Goal: Ask a question

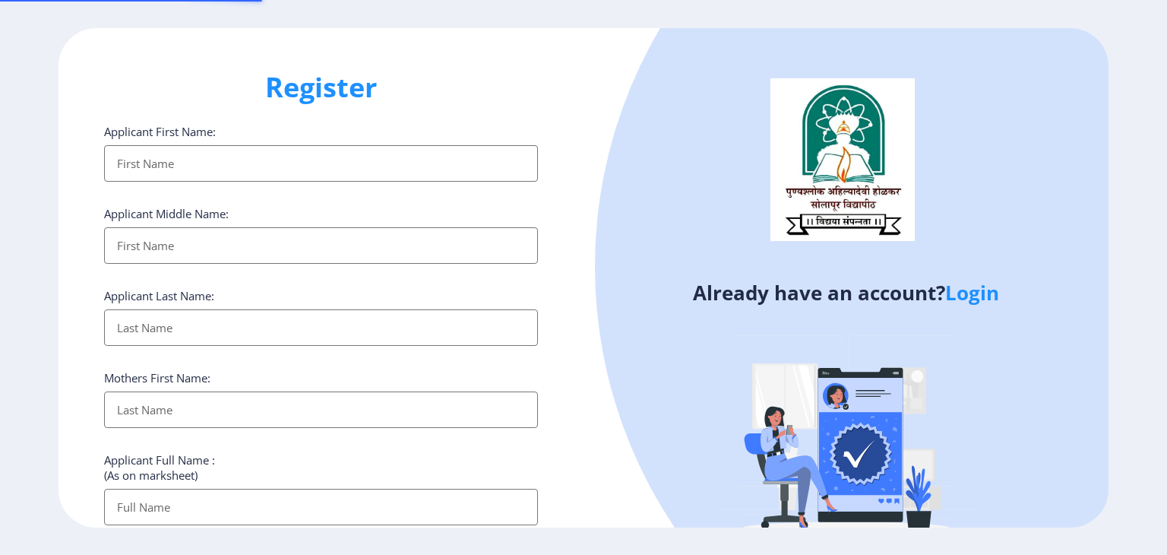
select select
click at [987, 299] on link "Login" at bounding box center [972, 292] width 54 height 27
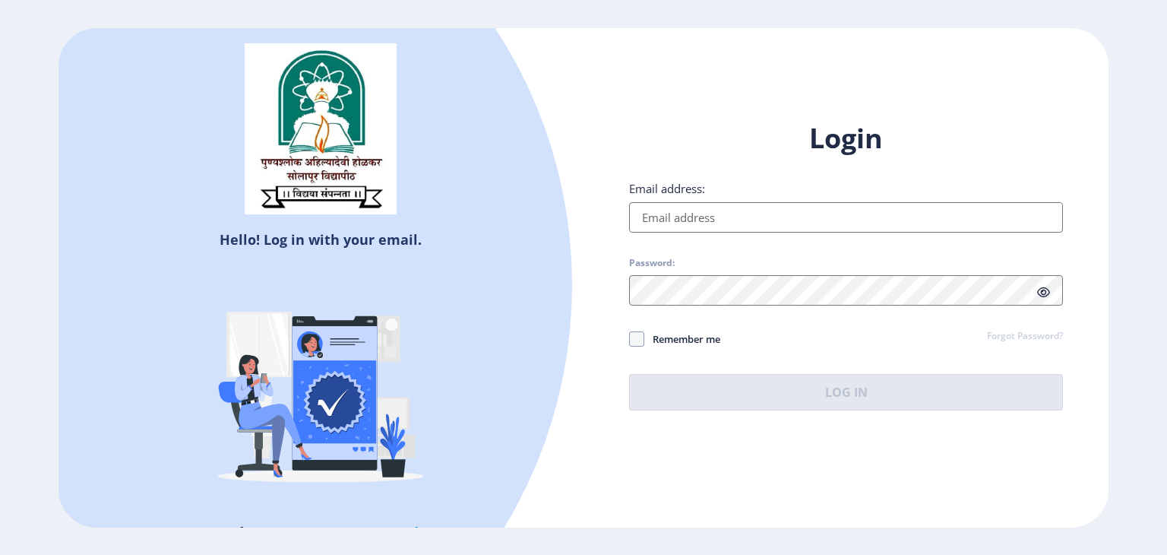
click at [784, 225] on input "Email address:" at bounding box center [846, 217] width 434 height 30
type input "[EMAIL_ADDRESS][DOMAIN_NAME]"
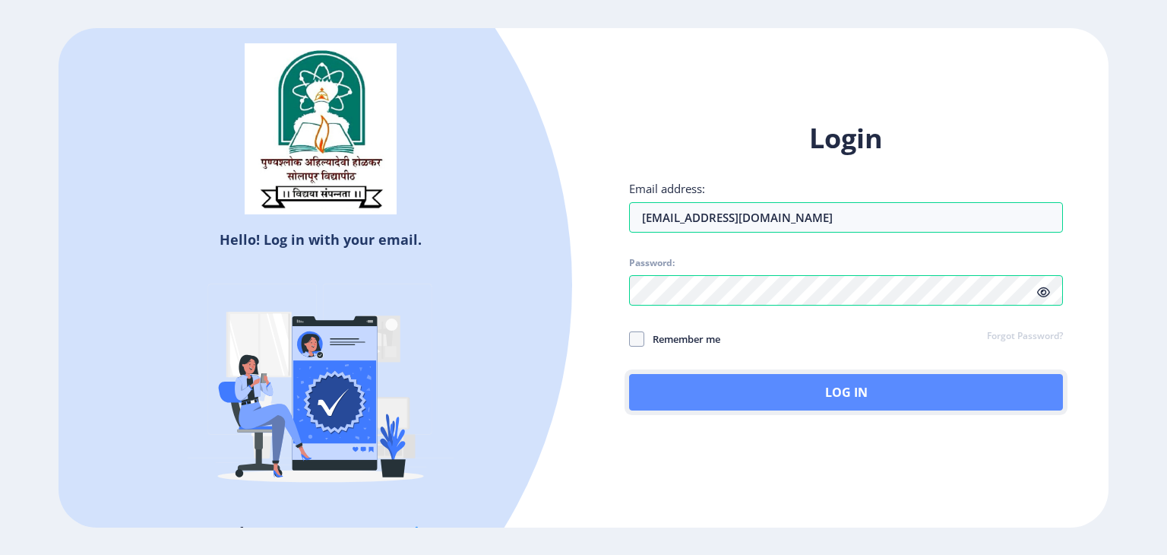
click at [795, 399] on button "Log In" at bounding box center [846, 392] width 434 height 36
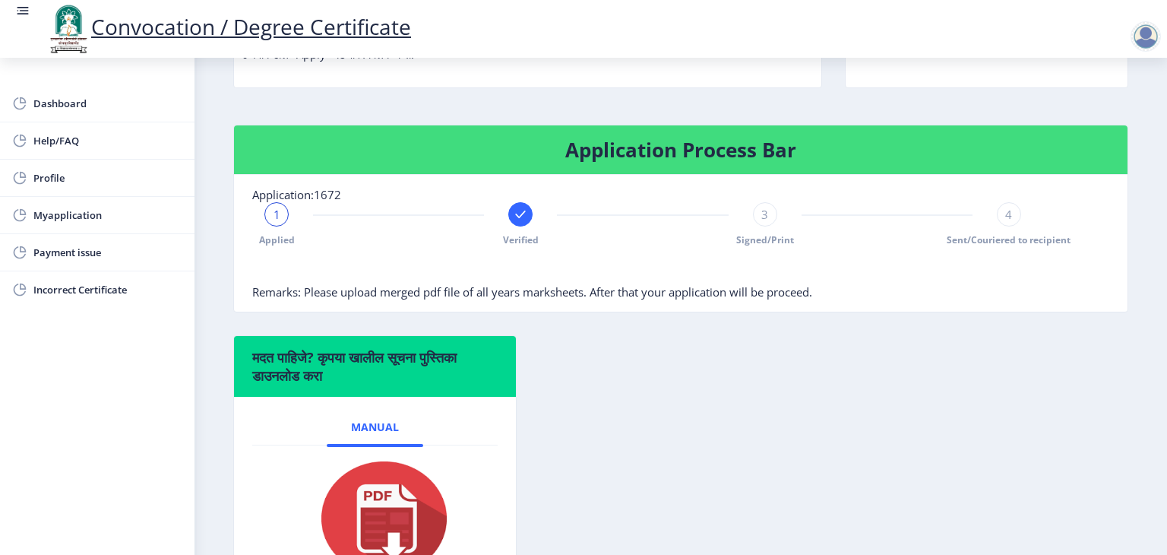
scroll to position [242, 0]
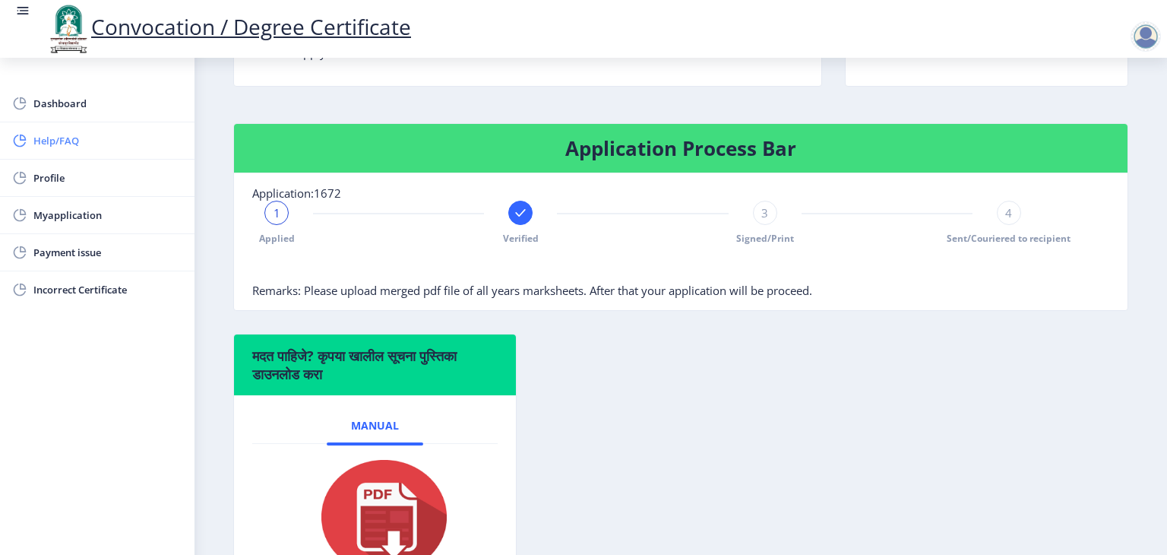
click at [117, 135] on span "Help/FAQ" at bounding box center [107, 140] width 149 height 18
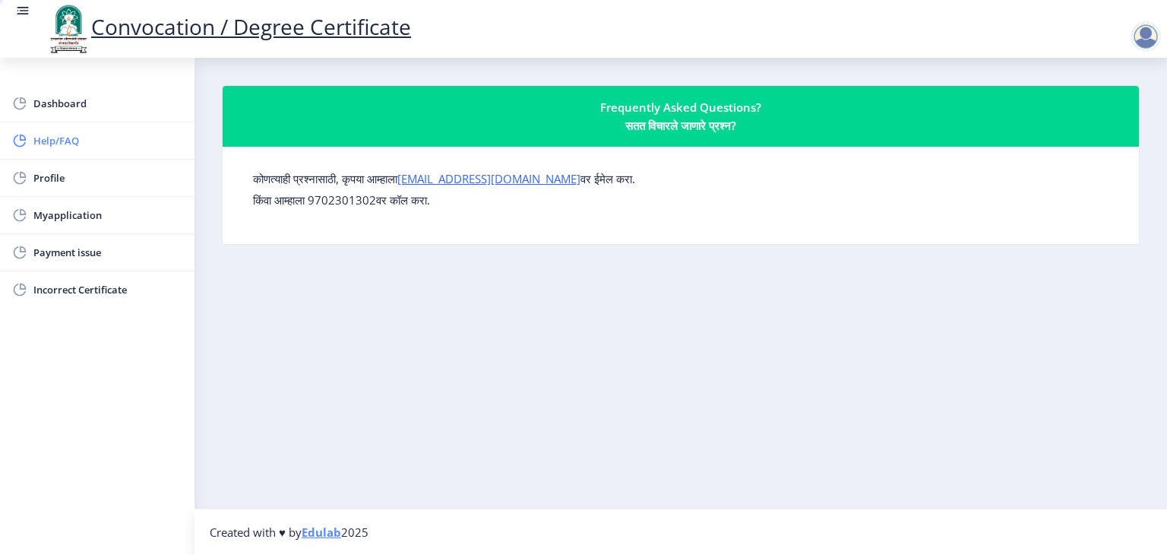
click at [117, 135] on span "Help/FAQ" at bounding box center [107, 140] width 149 height 18
